Goal: Book appointment/travel/reservation

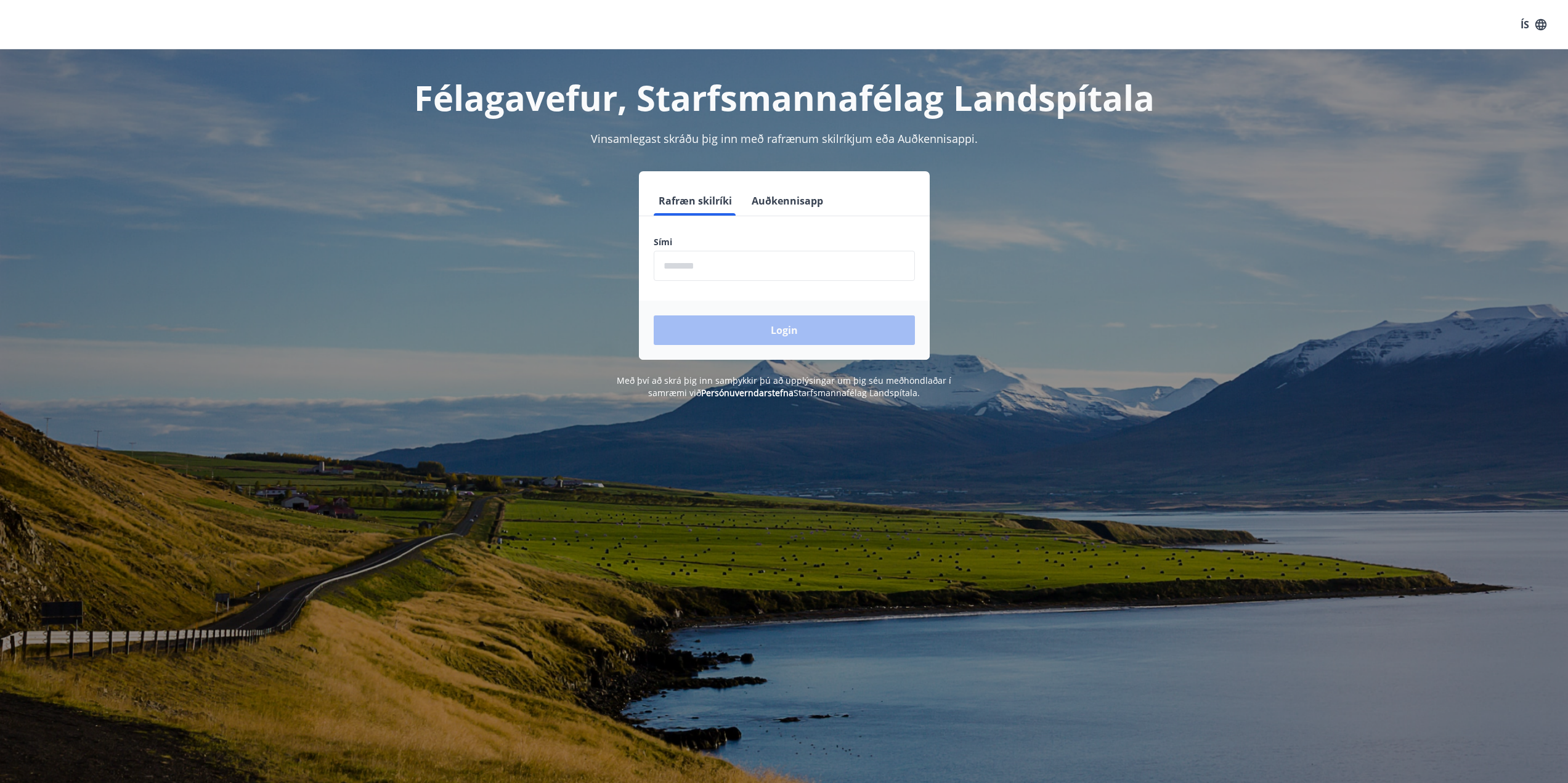
click at [750, 260] on input "phone" at bounding box center [784, 266] width 261 height 30
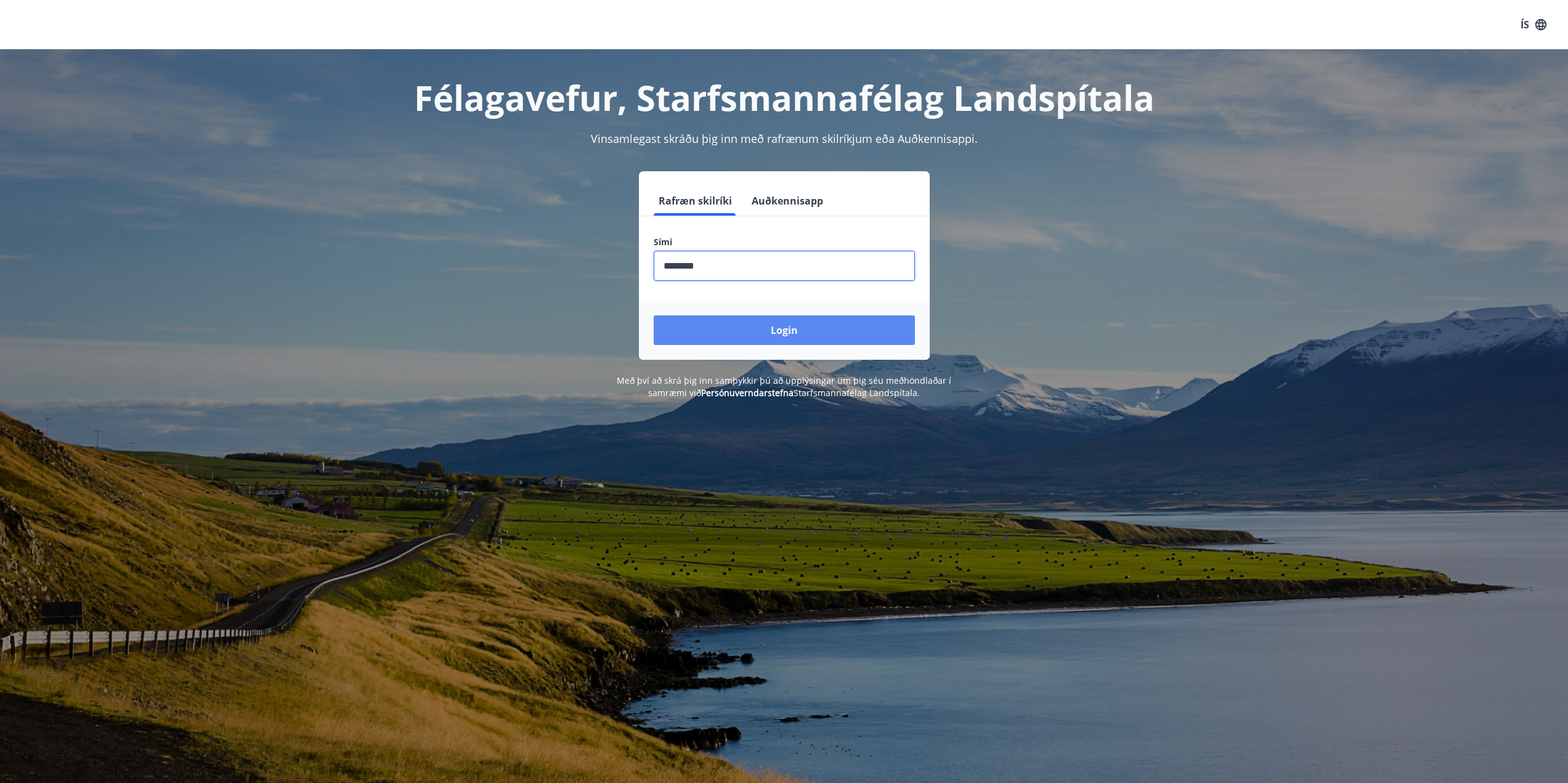
type input "********"
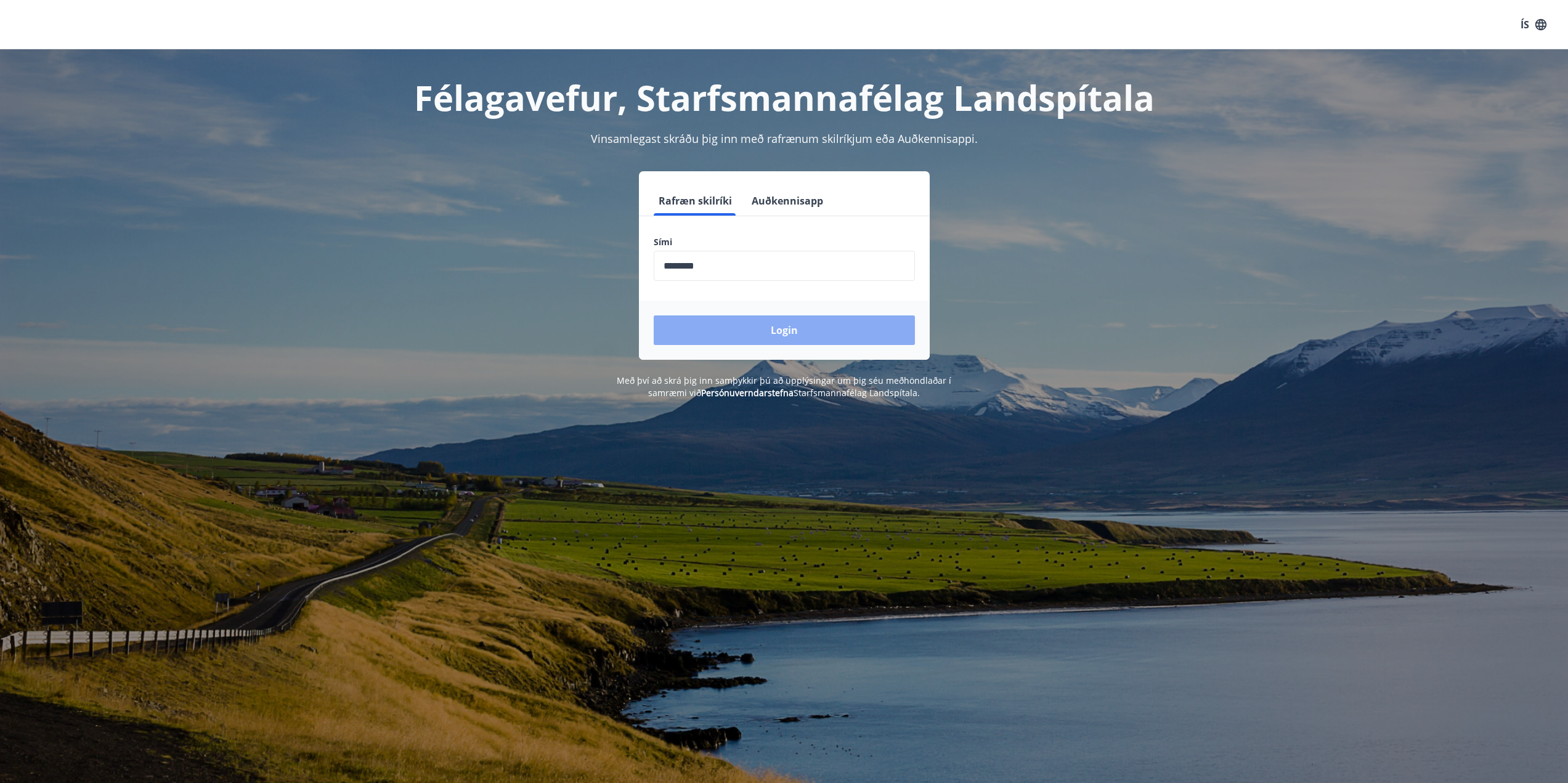
click at [749, 324] on button "Login" at bounding box center [784, 330] width 261 height 29
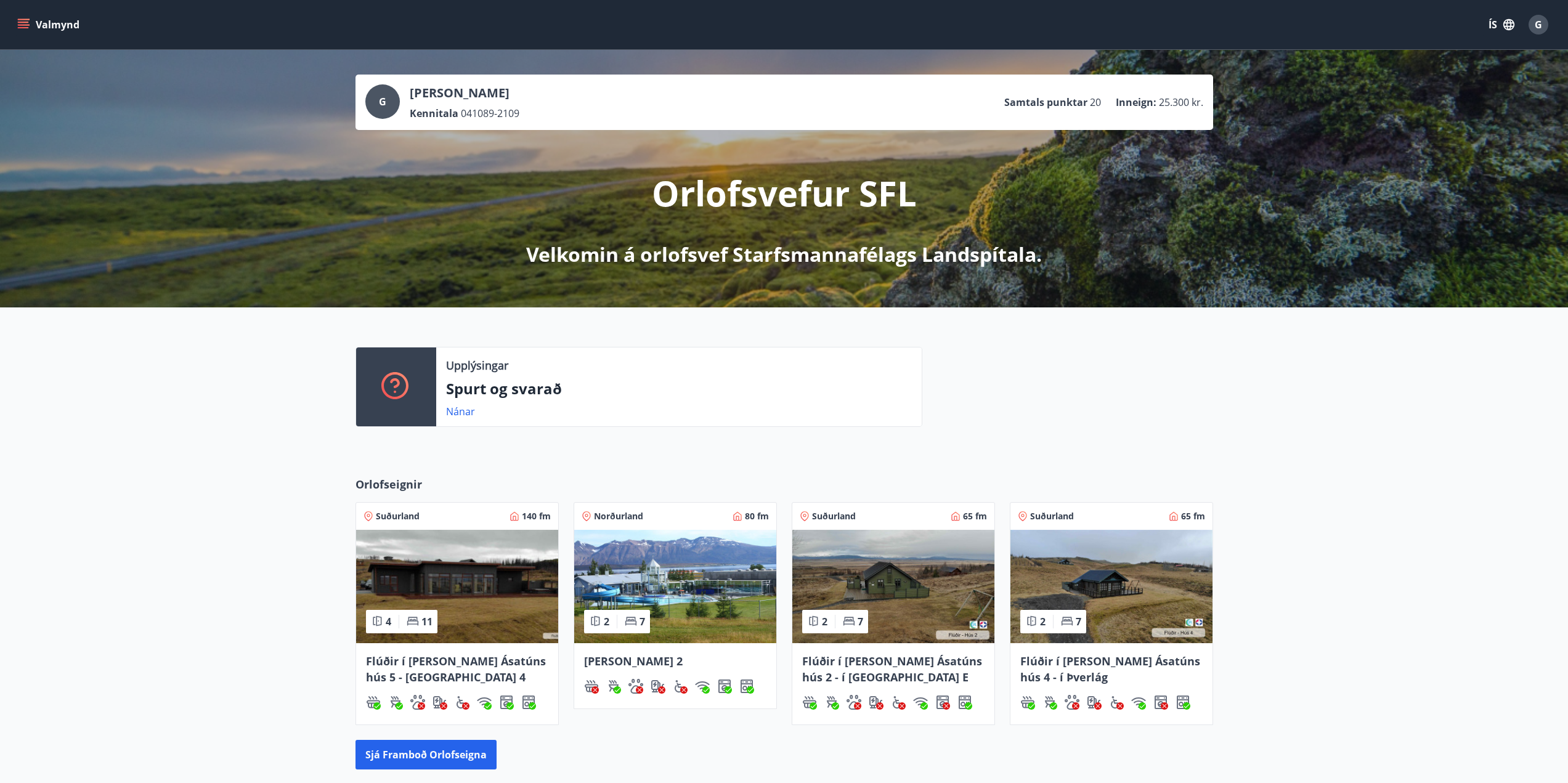
click at [1469, 465] on div "Orlofseignir Suðurland 140 fm 4 11 Flúðir í [PERSON_NAME] Ásatúns hús 5 - [GEOG…" at bounding box center [784, 623] width 1568 height 333
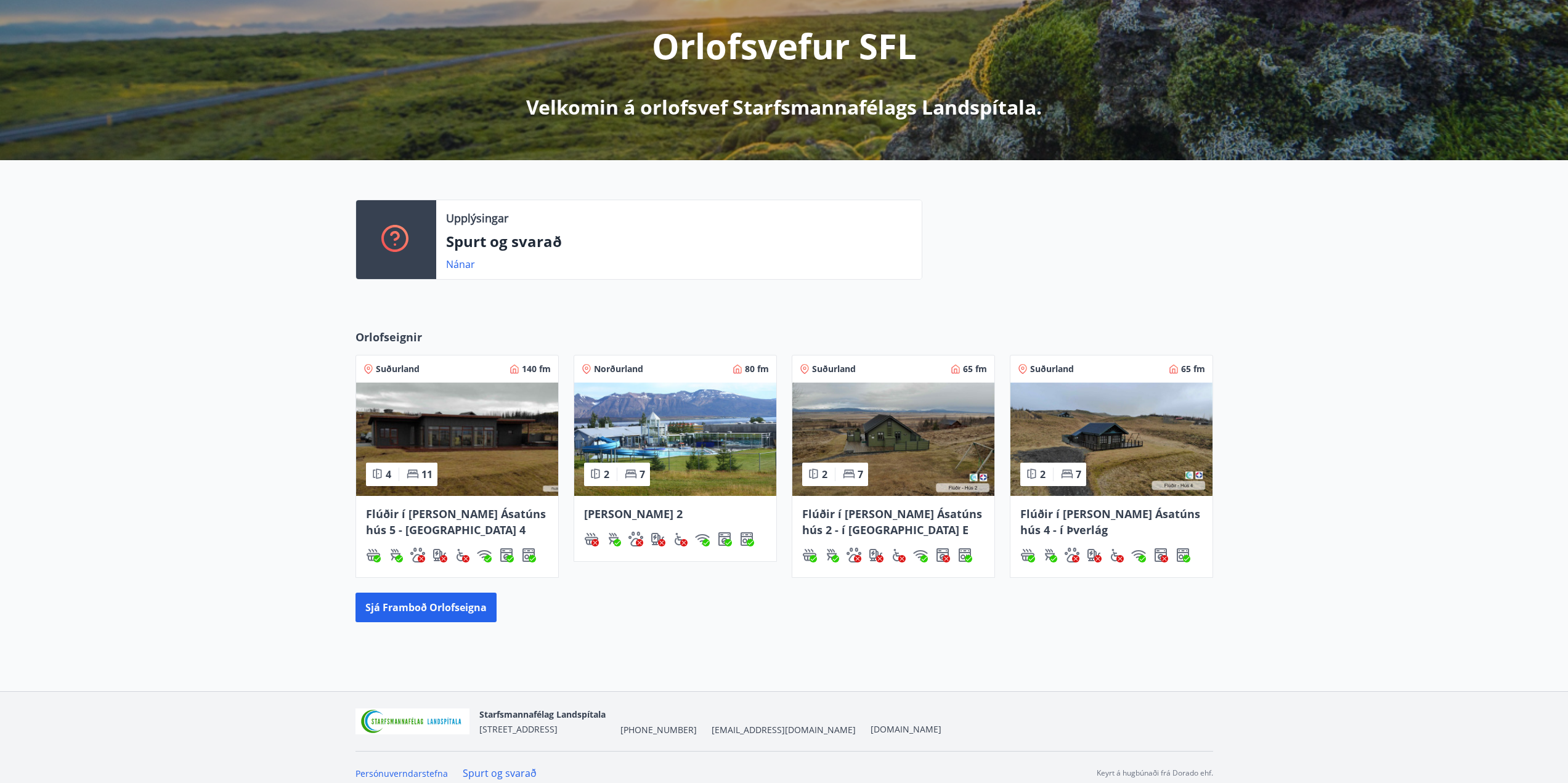
scroll to position [159, 0]
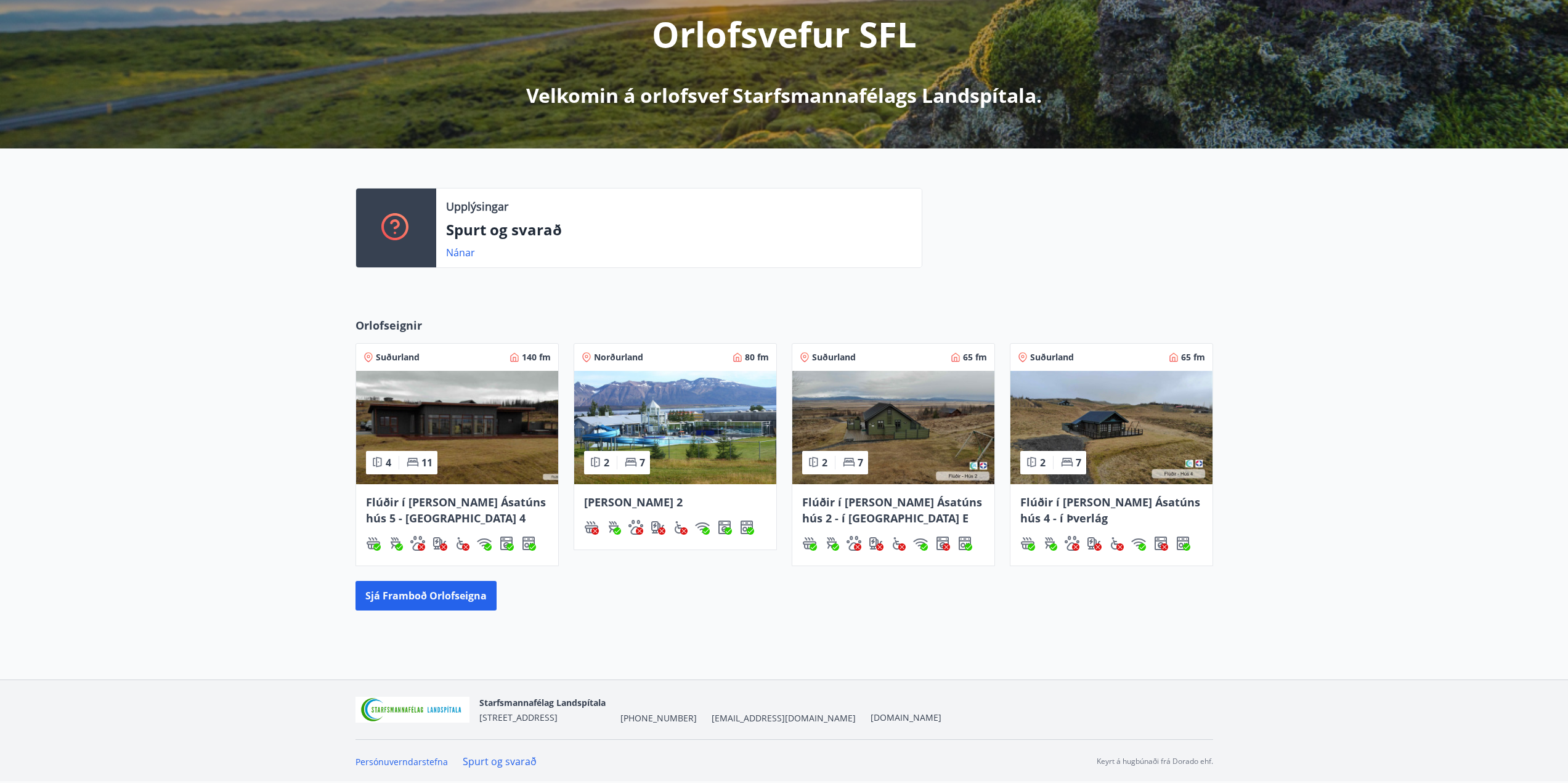
click at [1429, 307] on div "Orlofseignir Suðurland 140 fm 4 11 Flúðir í [PERSON_NAME] Ásatúns hús 5 - [GEOG…" at bounding box center [784, 464] width 1568 height 333
click at [442, 607] on button "Sjá framboð orlofseigna" at bounding box center [426, 596] width 141 height 29
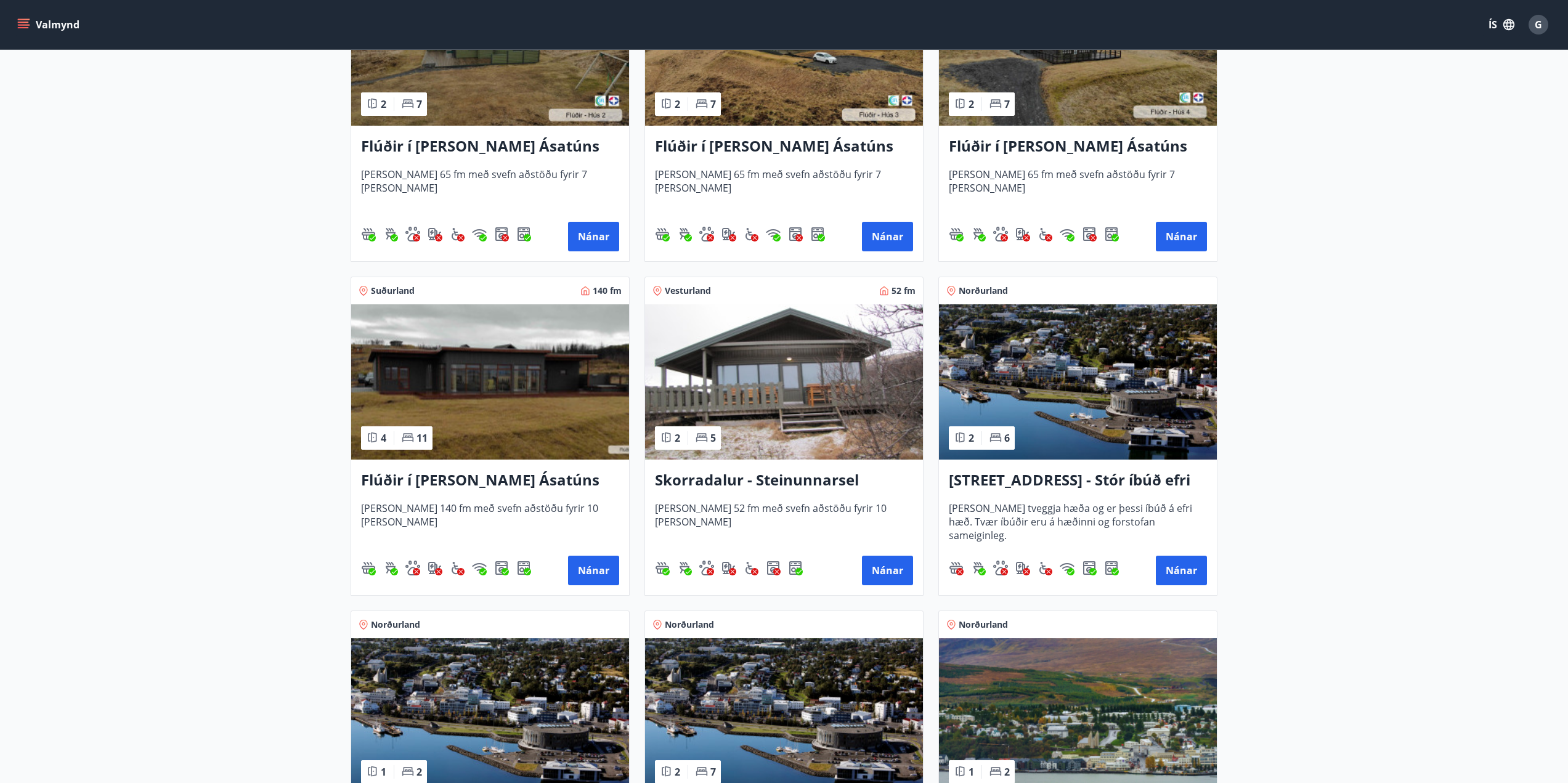
scroll to position [678, 0]
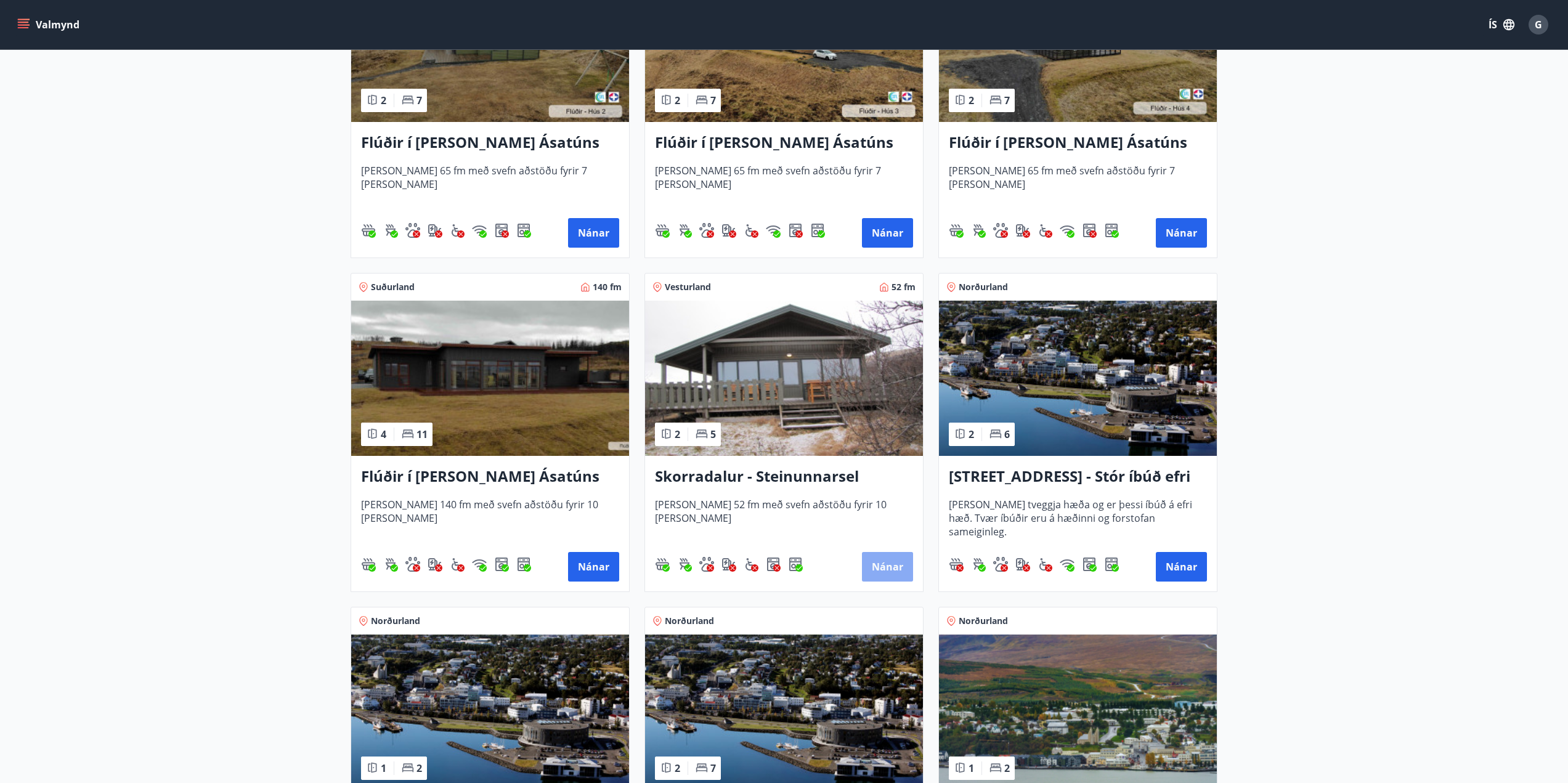
click at [887, 565] on button "Nánar" at bounding box center [887, 566] width 51 height 29
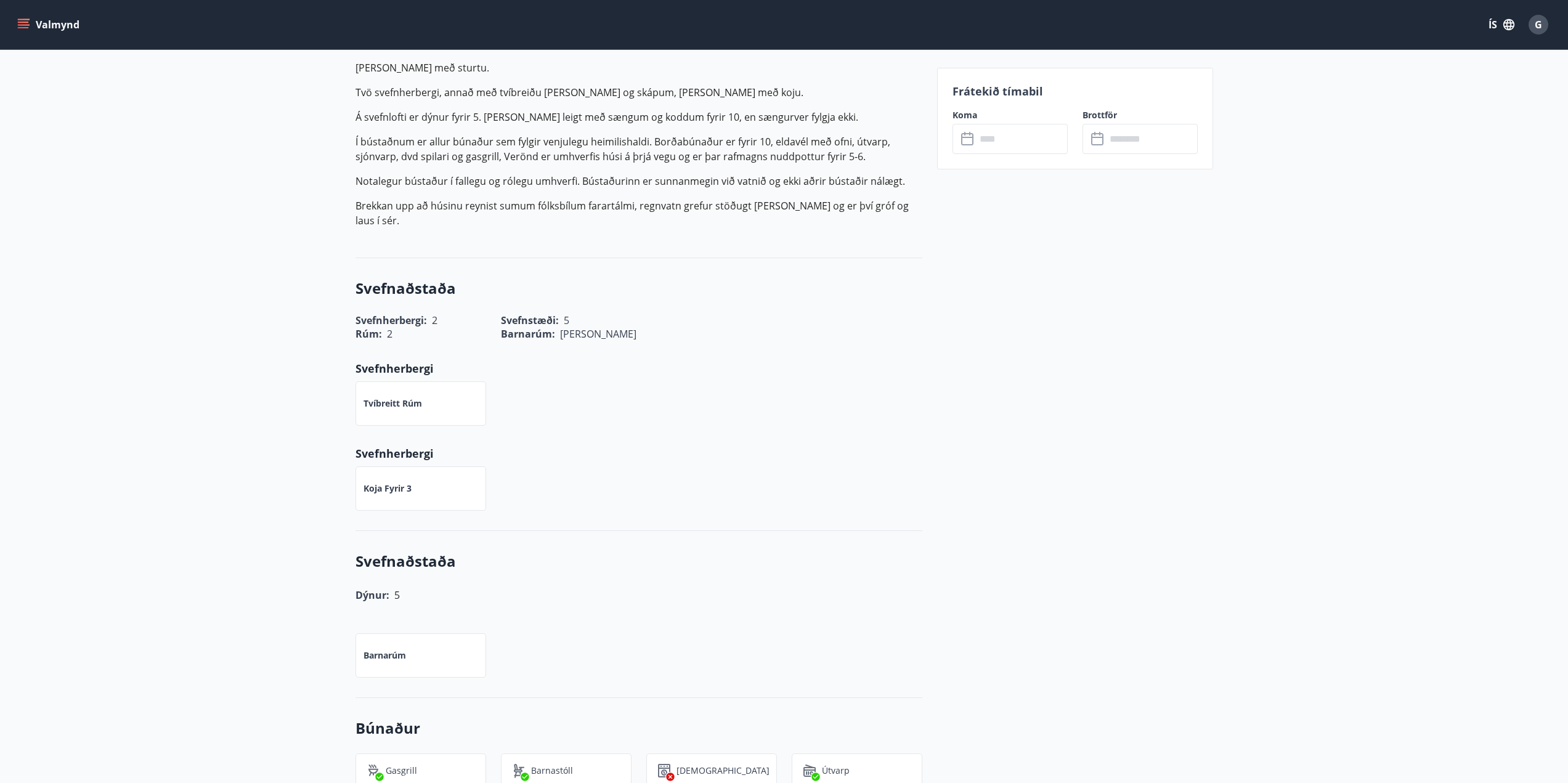
scroll to position [432, 0]
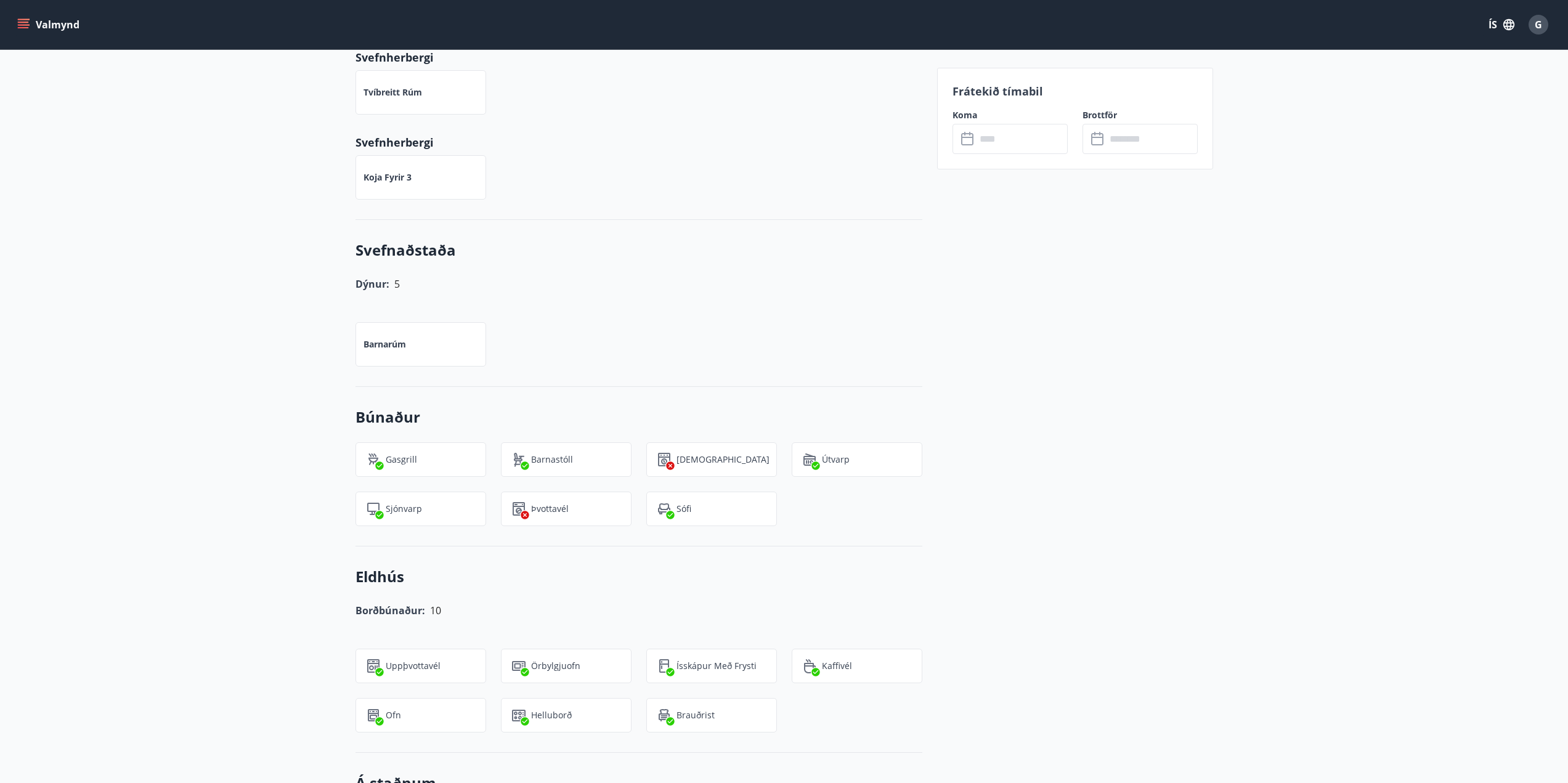
scroll to position [308, 0]
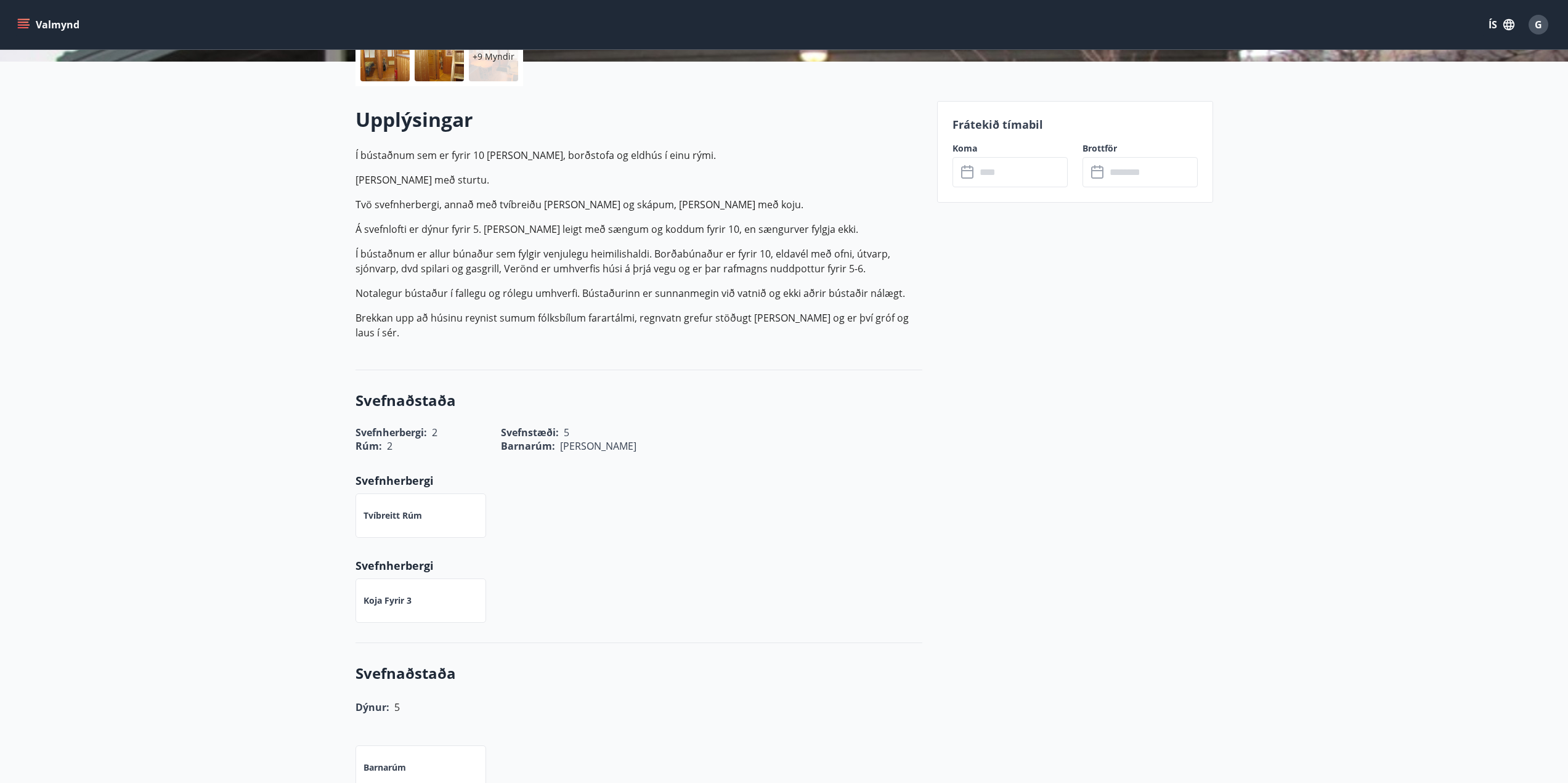
click at [1025, 170] on input "text" at bounding box center [1021, 172] width 92 height 30
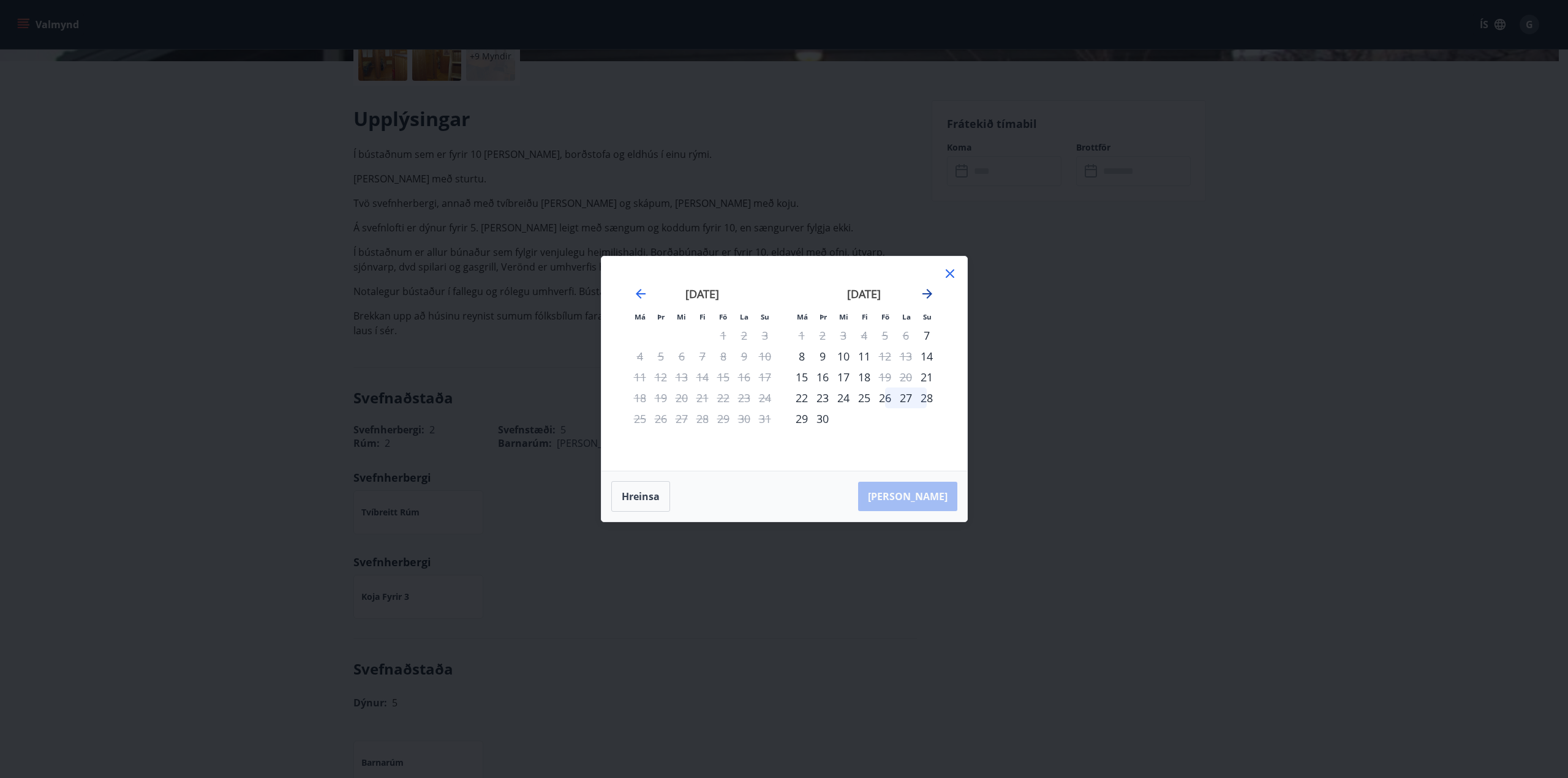
click at [928, 291] on icon "Move forward to switch to the next month." at bounding box center [928, 294] width 10 height 10
click at [923, 296] on icon "Move forward to switch to the next month." at bounding box center [928, 294] width 15 height 15
click at [725, 400] on div "24" at bounding box center [723, 397] width 21 height 21
click at [640, 290] on icon "Move backward to switch to the previous month." at bounding box center [640, 294] width 10 height 10
click at [1125, 372] on div "Má Þr Mi Fi Fö La Su Má Þr Mi Fi Fö La Su ágúst 2025 1 2 3 4 5 6 7 8 9 10 11 12…" at bounding box center [784, 389] width 1568 height 778
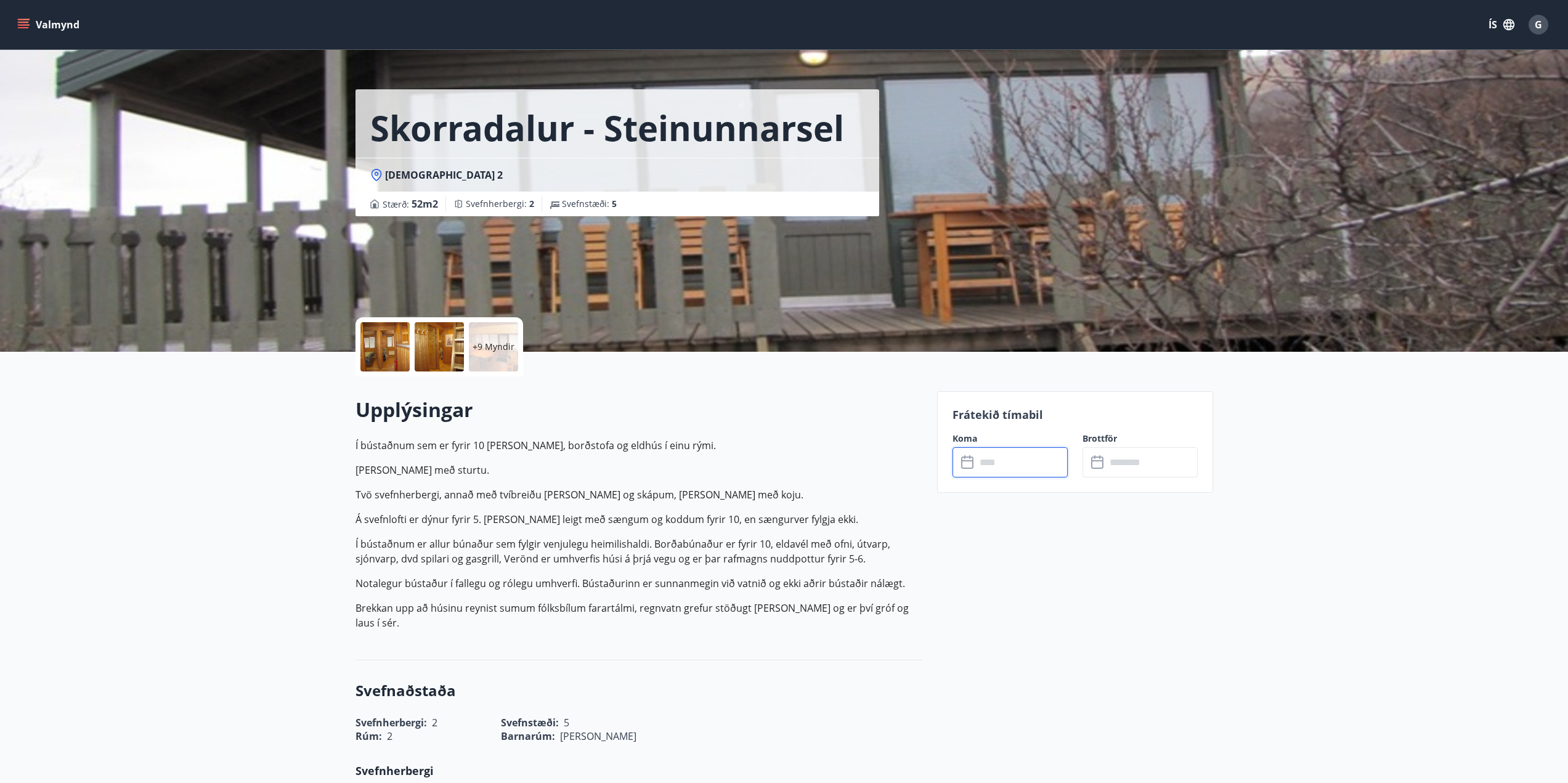
scroll to position [0, 0]
